Goal: Task Accomplishment & Management: Manage account settings

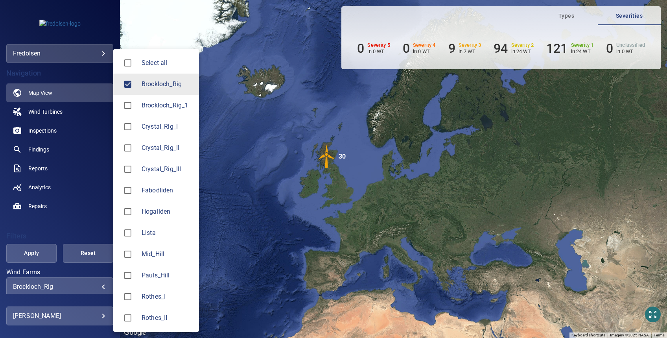
click at [59, 283] on body "**********" at bounding box center [333, 169] width 667 height 338
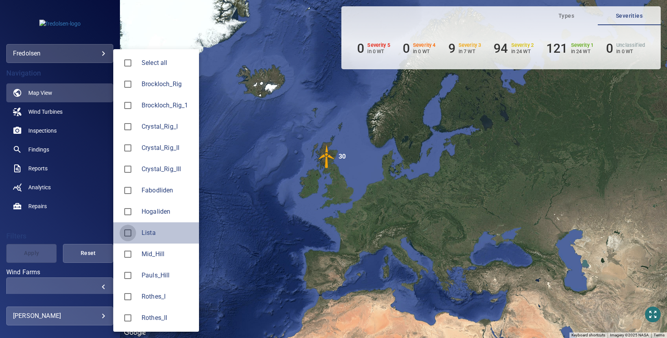
type input "*****"
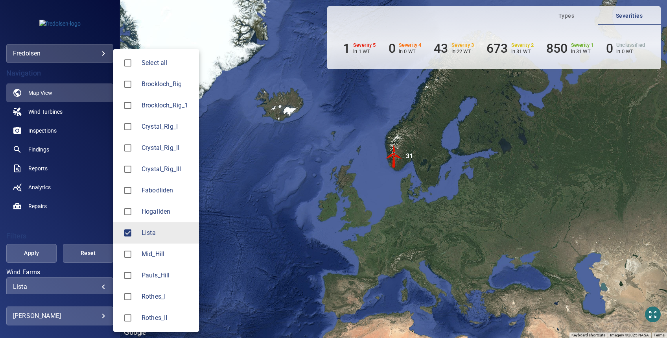
click at [20, 250] on div at bounding box center [333, 169] width 667 height 338
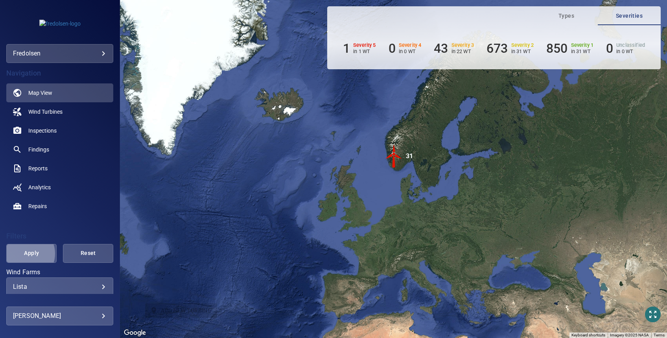
click at [25, 253] on span "Apply" at bounding box center [31, 253] width 31 height 10
click at [358, 44] on h6 "Severity 5" at bounding box center [364, 45] width 23 height 6
click at [44, 149] on span "Findings" at bounding box center [38, 149] width 21 height 8
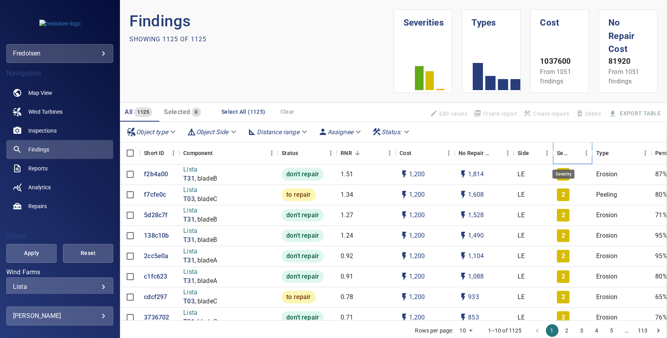
click at [565, 152] on div "Severity" at bounding box center [563, 153] width 13 height 22
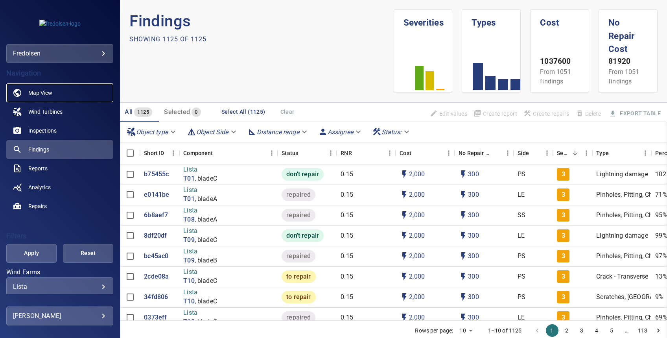
click at [35, 93] on span "Map View" at bounding box center [40, 93] width 24 height 8
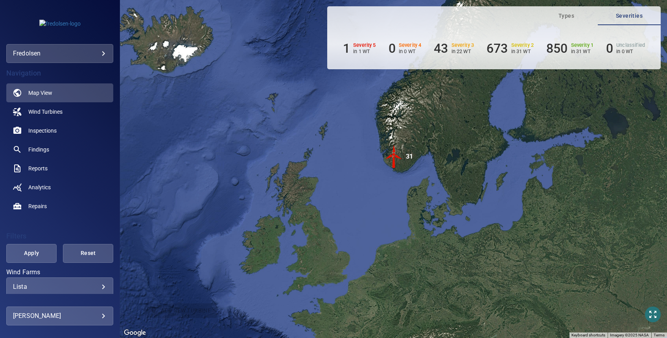
click at [395, 156] on img "31" at bounding box center [394, 157] width 24 height 24
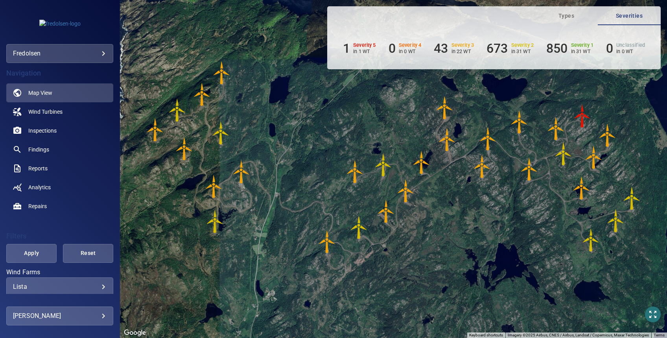
click at [583, 116] on img "T23" at bounding box center [582, 116] width 24 height 24
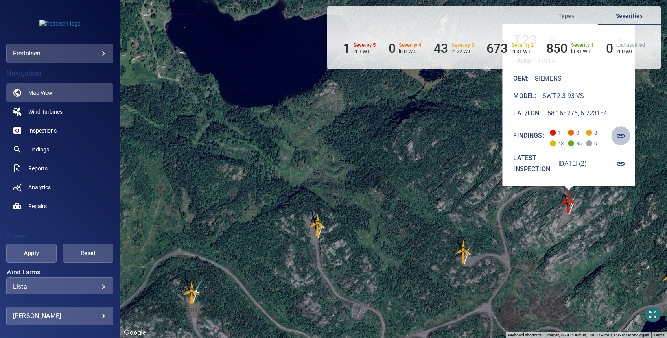
click at [625, 134] on icon "button" at bounding box center [619, 135] width 9 height 9
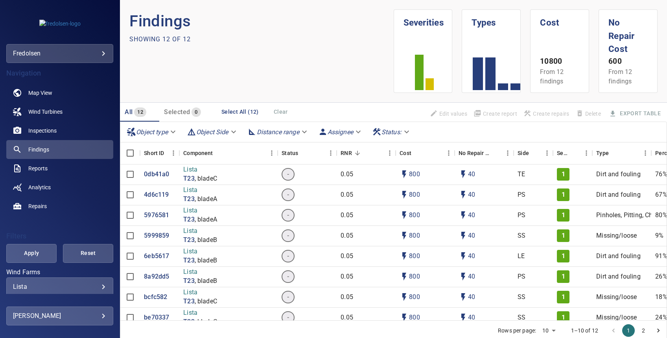
scroll to position [96, 0]
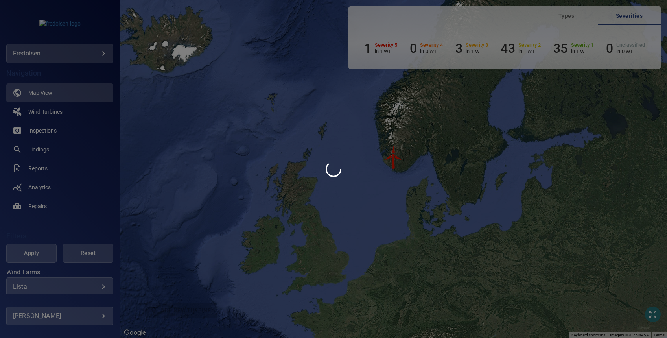
click at [381, 190] on div at bounding box center [333, 169] width 667 height 338
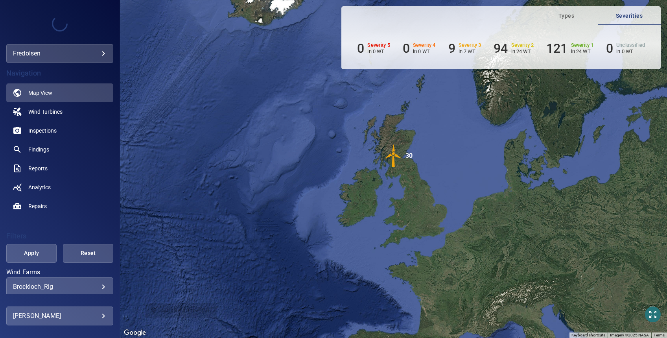
click at [74, 280] on div "**********" at bounding box center [59, 286] width 107 height 19
click at [79, 285] on body "**********" at bounding box center [333, 169] width 667 height 338
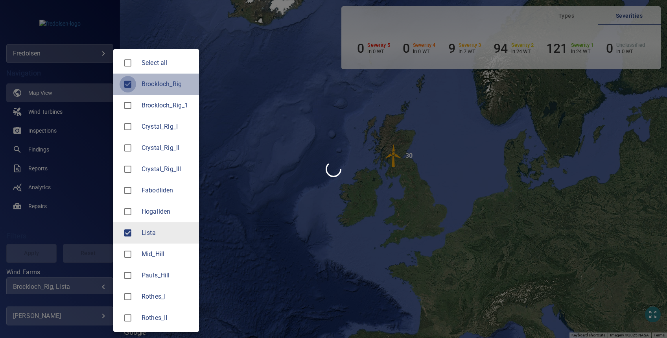
type input "*****"
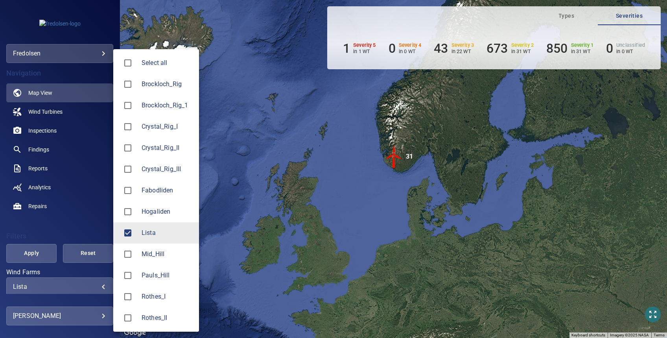
click at [25, 223] on div at bounding box center [333, 169] width 667 height 338
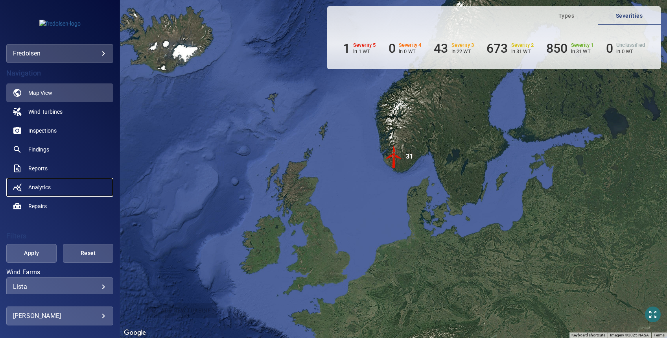
click at [45, 183] on span "Analytics" at bounding box center [39, 187] width 22 height 8
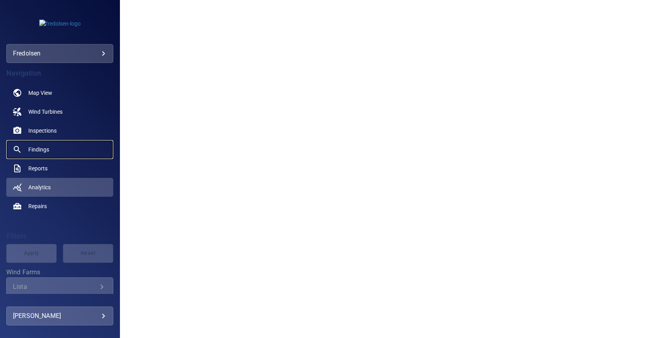
click at [48, 145] on span "Findings" at bounding box center [38, 149] width 21 height 8
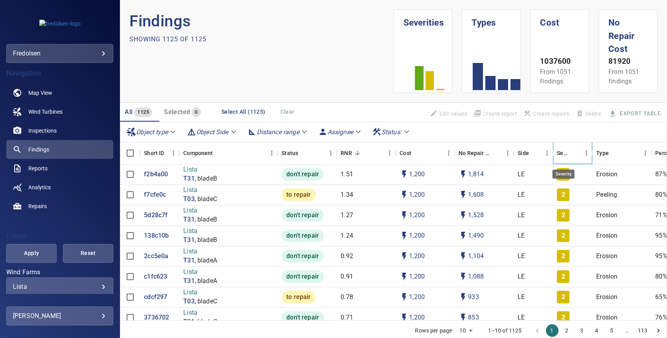
click at [561, 151] on div "Severity" at bounding box center [563, 153] width 13 height 22
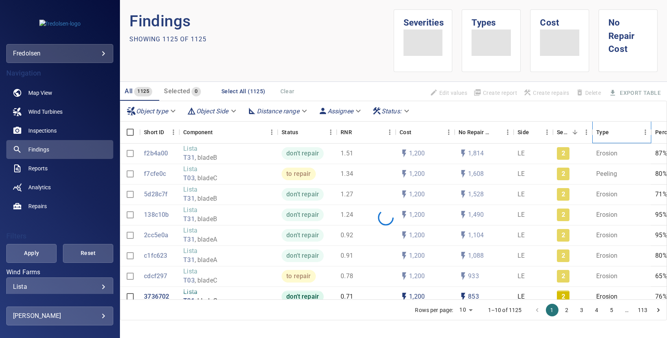
click at [654, 137] on icon "Type" at bounding box center [650, 131] width 9 height 9
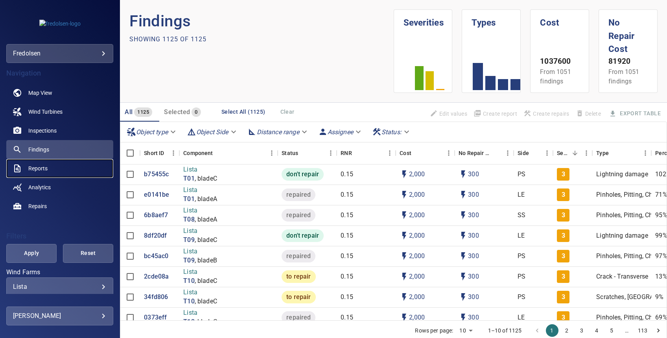
click at [36, 166] on span "Reports" at bounding box center [37, 168] width 19 height 8
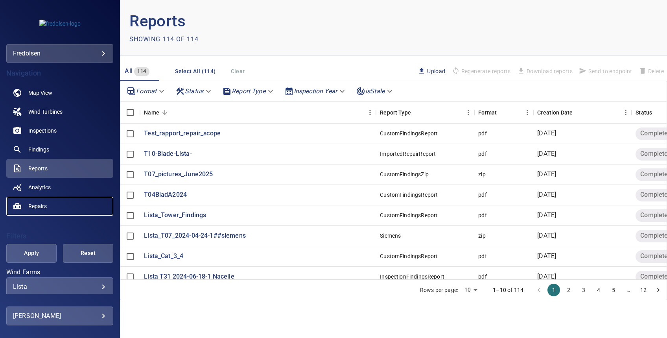
click at [44, 208] on span "Repairs" at bounding box center [37, 206] width 18 height 8
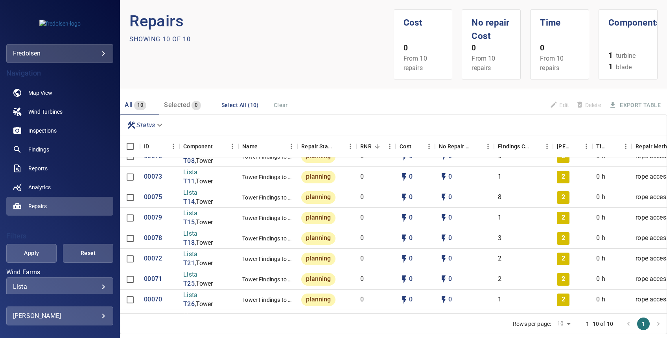
scroll to position [55, 0]
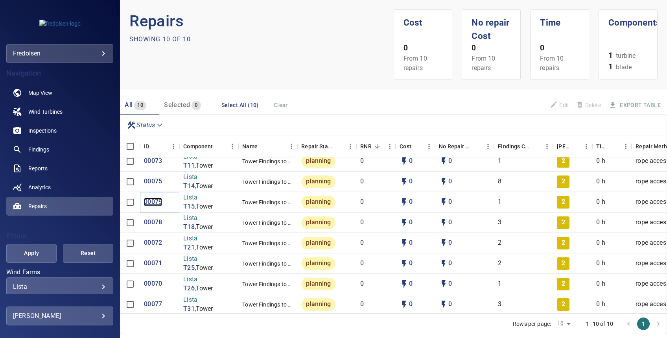
click at [151, 197] on p "00079" at bounding box center [153, 201] width 18 height 9
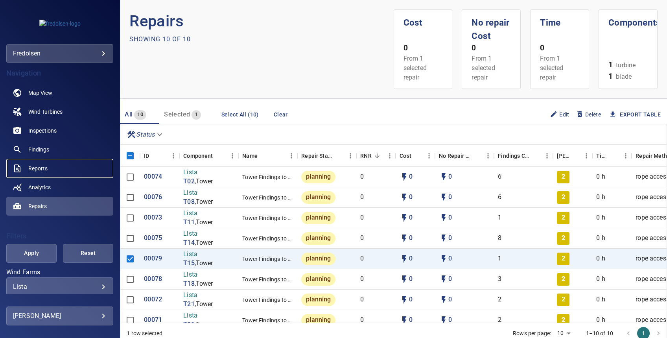
click at [43, 164] on span "Reports" at bounding box center [37, 168] width 19 height 8
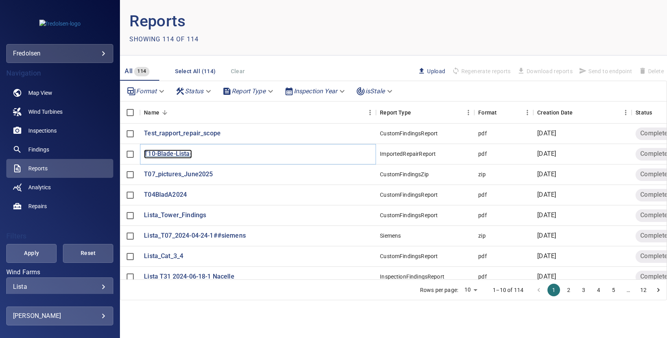
click at [175, 151] on p "T10-Blade-Lista-" at bounding box center [168, 153] width 48 height 9
click at [437, 72] on span "Upload" at bounding box center [431, 71] width 28 height 9
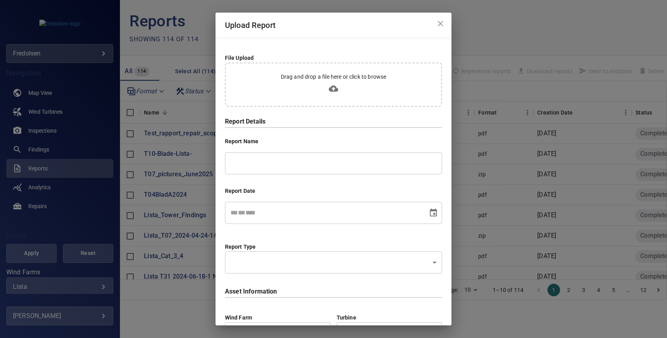
click at [435, 26] on icon "close" at bounding box center [439, 23] width 9 height 9
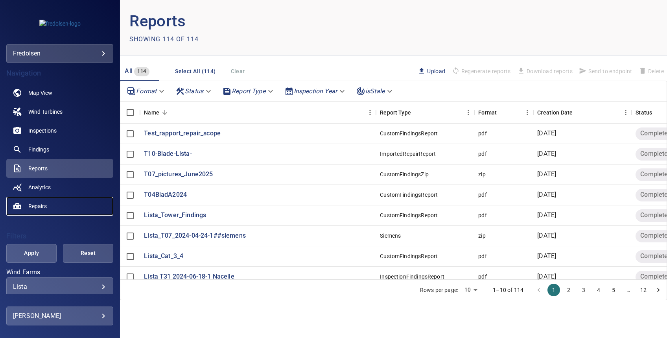
click at [32, 208] on span "Repairs" at bounding box center [37, 206] width 18 height 8
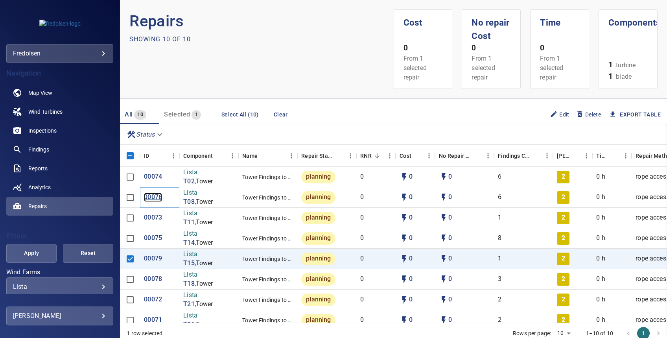
click at [157, 194] on p "00076" at bounding box center [153, 197] width 18 height 9
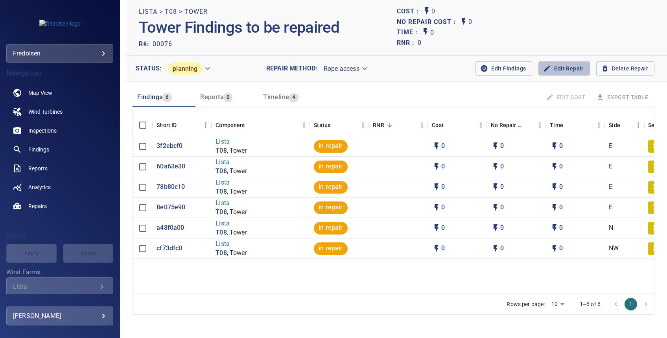
click at [550, 69] on span "Edit Repair" at bounding box center [563, 69] width 39 height 10
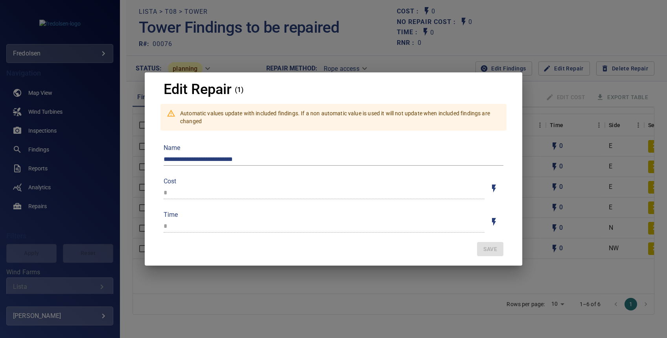
click at [503, 46] on div "**********" at bounding box center [333, 169] width 667 height 338
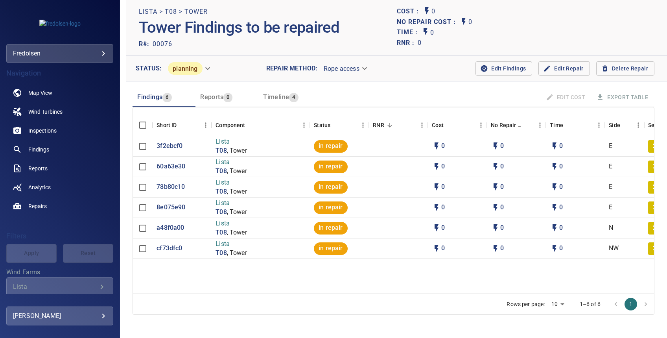
click at [207, 97] on span "Reports" at bounding box center [211, 96] width 23 height 7
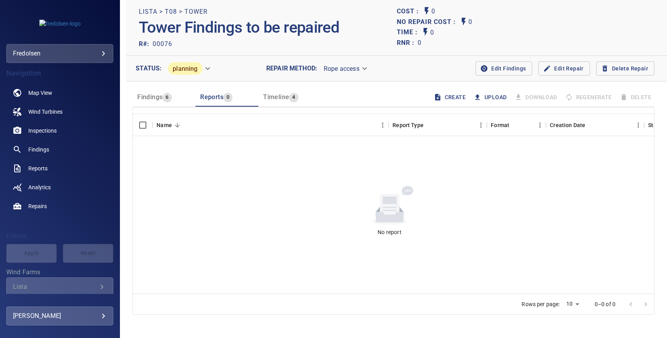
click at [156, 100] on span "Findings" at bounding box center [149, 96] width 25 height 7
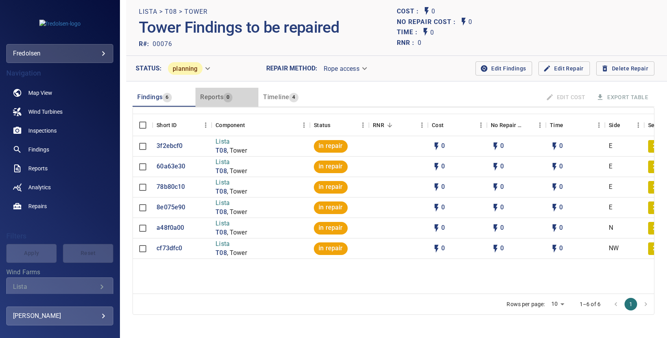
click at [202, 96] on span "Reports" at bounding box center [211, 96] width 23 height 7
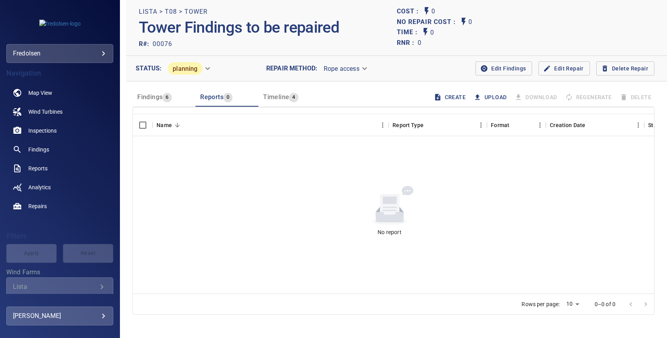
click at [149, 99] on span "Findings" at bounding box center [149, 96] width 25 height 7
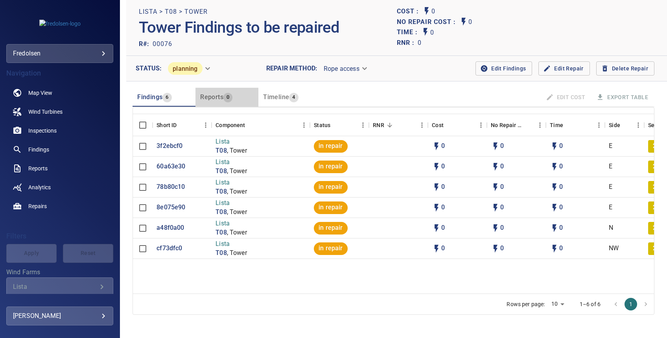
click at [211, 97] on span "Reports" at bounding box center [211, 96] width 23 height 7
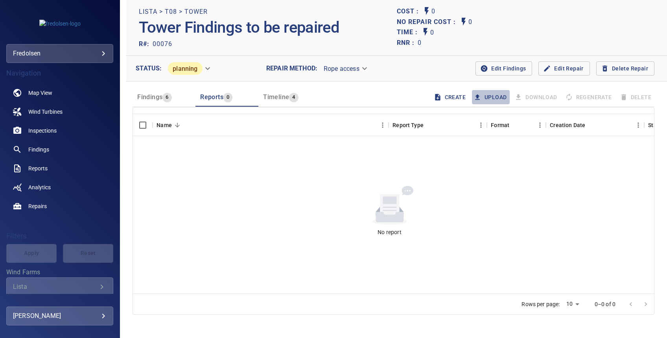
click at [483, 94] on button "Upload" at bounding box center [491, 97] width 38 height 15
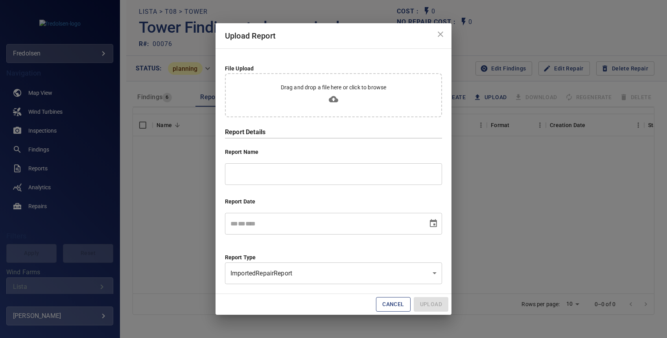
click at [443, 37] on icon "close" at bounding box center [439, 33] width 9 height 9
